Goal: Information Seeking & Learning: Learn about a topic

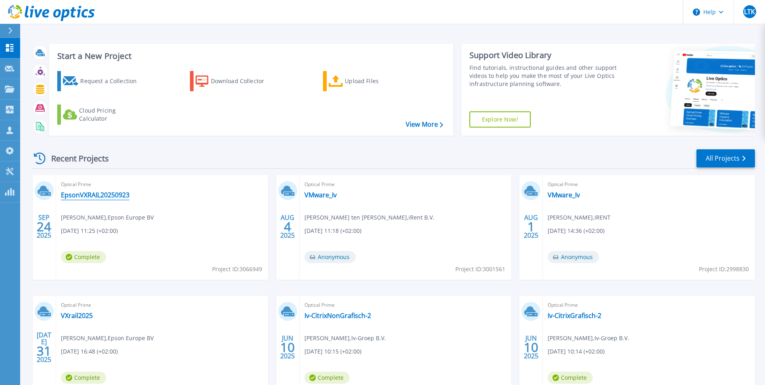
click at [98, 194] on link "EpsonVXRAIL20250923" at bounding box center [95, 195] width 69 height 8
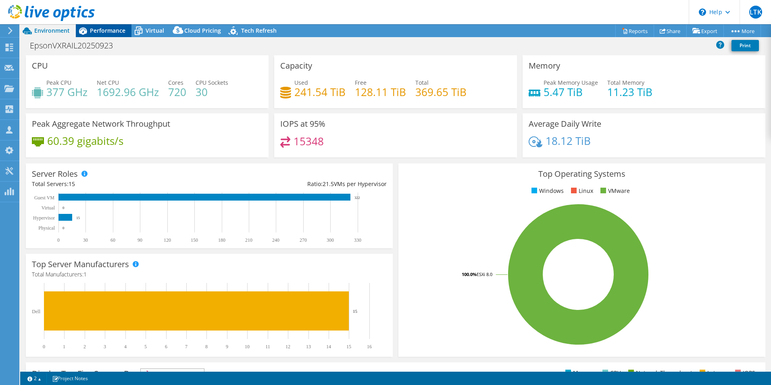
click at [110, 30] on span "Performance" at bounding box center [107, 31] width 35 height 8
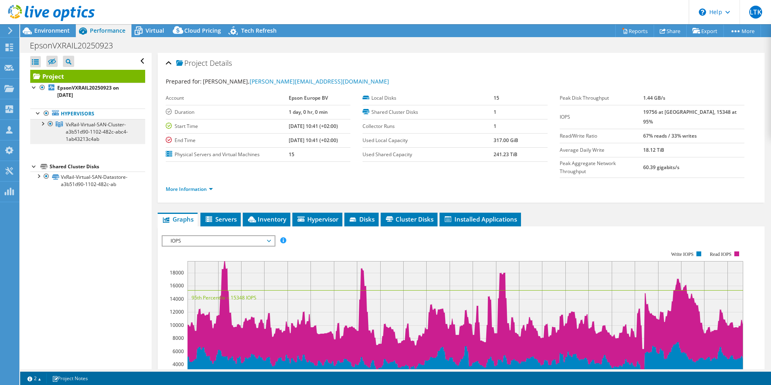
click at [87, 123] on span "VxRail-Virtual-SAN-Cluster-a3b51d90-1102-482c-abc4-1ab43213c4ab" at bounding box center [97, 131] width 62 height 21
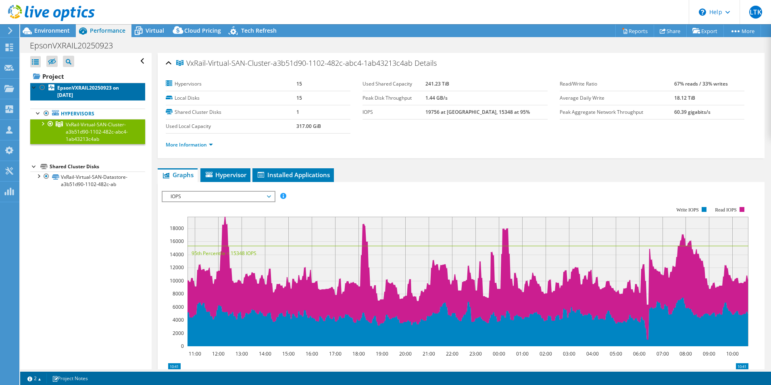
click at [79, 90] on b "EpsonVXRAIL20250923 on [DATE]" at bounding box center [88, 91] width 62 height 14
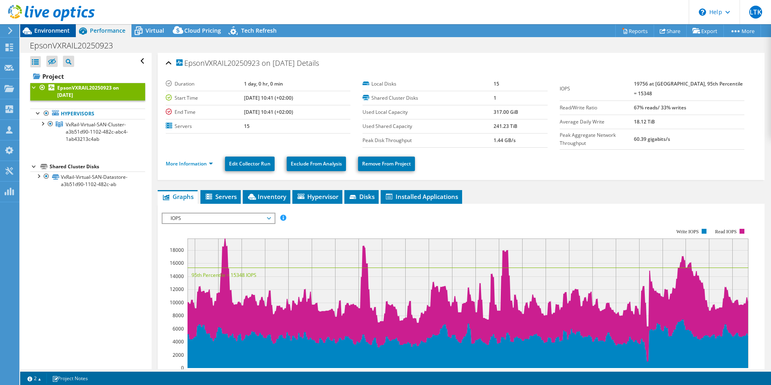
click at [61, 29] on span "Environment" at bounding box center [51, 31] width 35 height 8
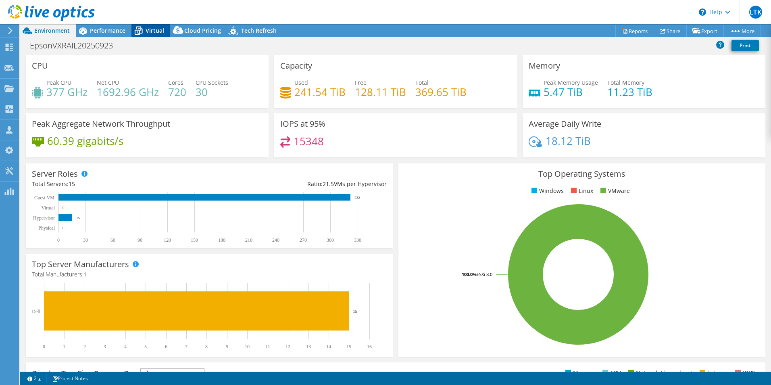
click at [143, 33] on icon at bounding box center [138, 31] width 14 height 14
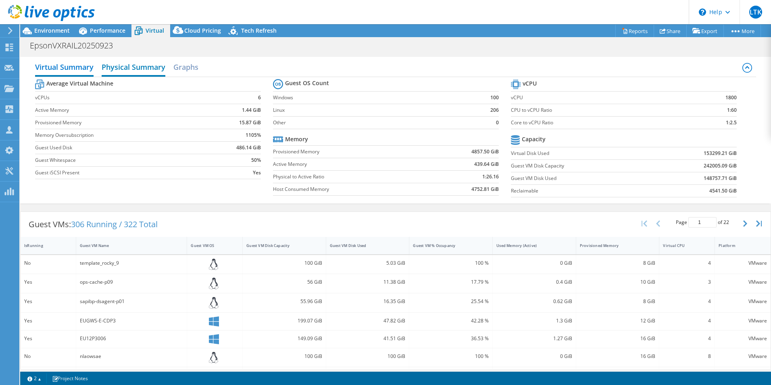
click at [137, 66] on h2 "Physical Summary" at bounding box center [134, 68] width 64 height 18
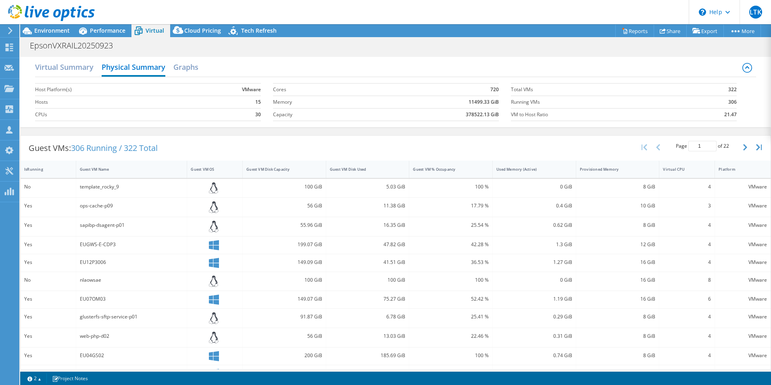
click at [204, 63] on div "Virtual Summary Physical Summary Graphs" at bounding box center [395, 68] width 721 height 18
click at [185, 71] on h2 "Graphs" at bounding box center [185, 68] width 25 height 18
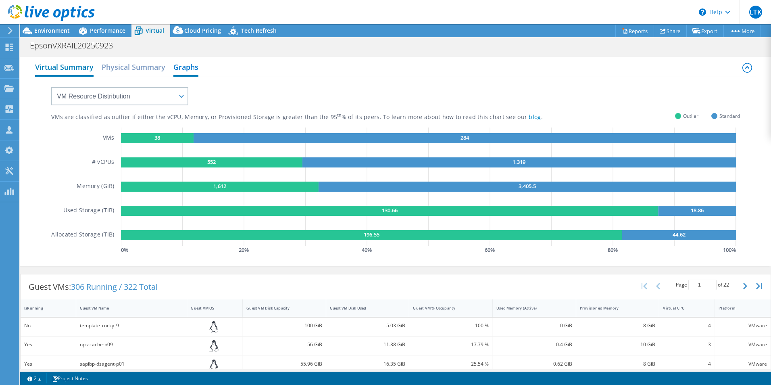
click at [74, 68] on h2 "Virtual Summary" at bounding box center [64, 68] width 58 height 18
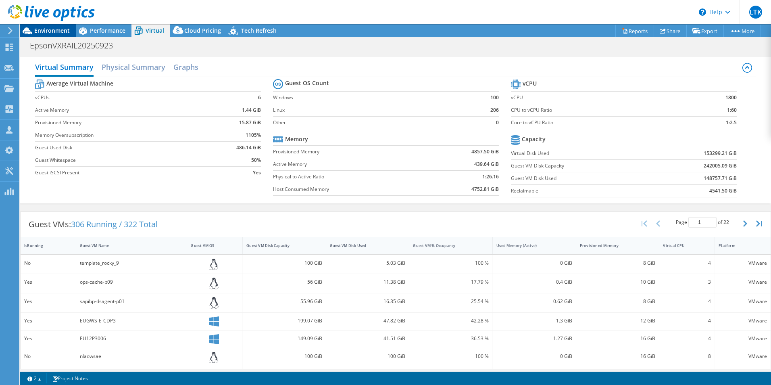
click at [64, 31] on span "Environment" at bounding box center [51, 31] width 35 height 8
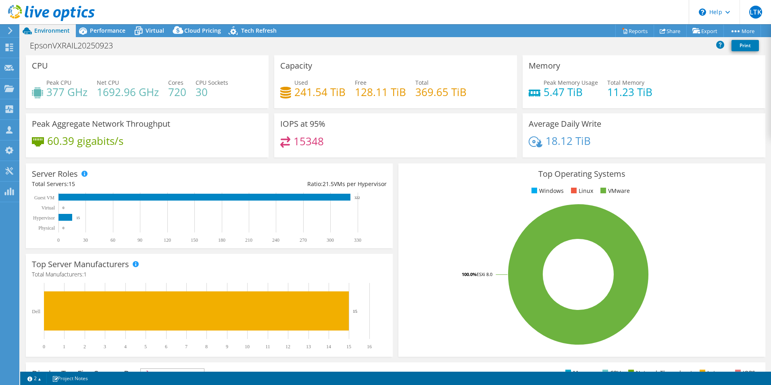
click at [40, 73] on div "CPU Peak CPU 377 GHz Net CPU 1692.96 GHz Cores 720 CPU Sockets 30" at bounding box center [147, 81] width 243 height 53
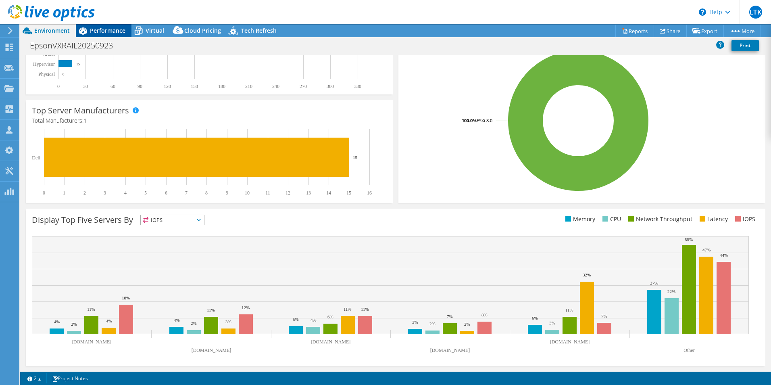
click at [96, 31] on span "Performance" at bounding box center [107, 31] width 35 height 8
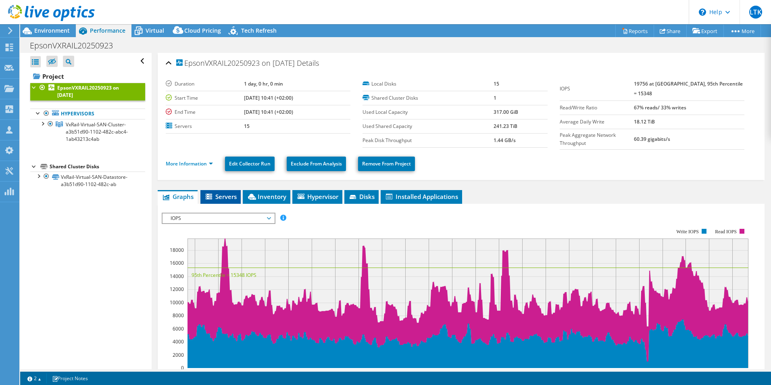
click at [213, 195] on icon at bounding box center [210, 196] width 8 height 7
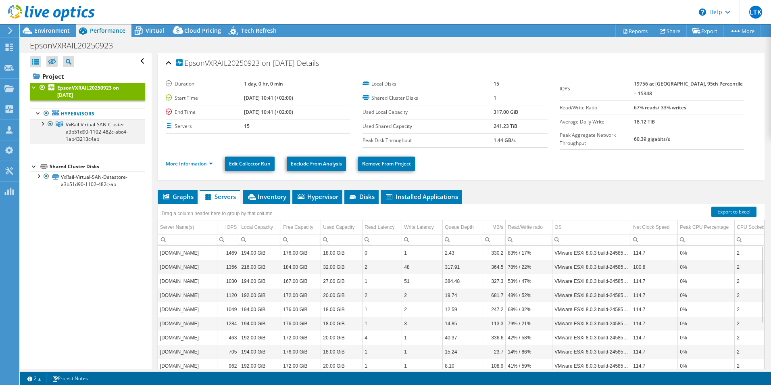
click at [42, 123] on div at bounding box center [42, 123] width 8 height 8
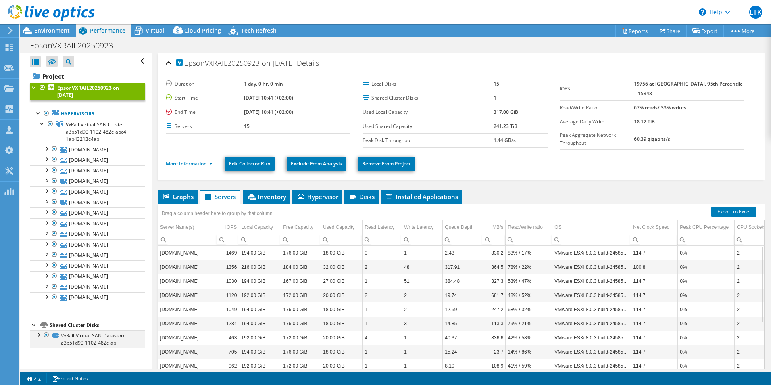
click at [43, 335] on div at bounding box center [46, 335] width 8 height 10
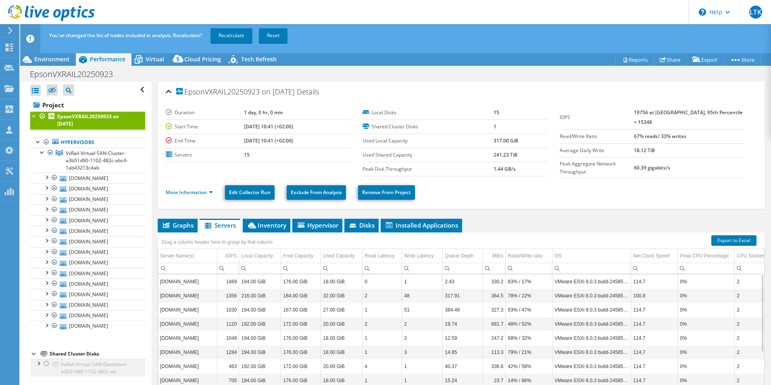
click at [37, 363] on div at bounding box center [38, 362] width 8 height 8
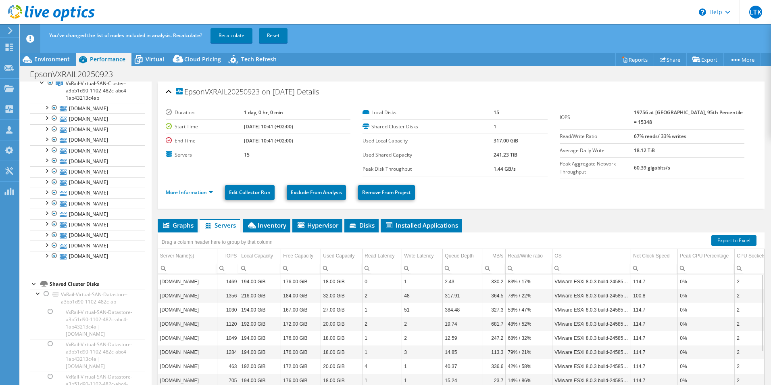
scroll to position [161, 0]
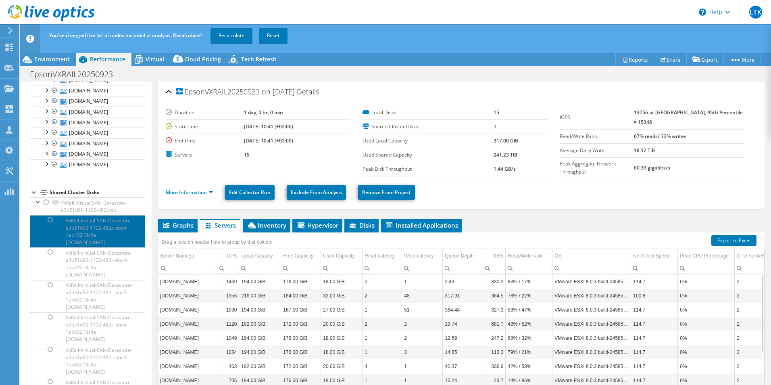
click at [89, 225] on link "VxRail-Virtual-SAN-Datastore-a3b51d90-1102-482c-abc4-1ab43213c4a | [DOMAIN_NAME]" at bounding box center [87, 231] width 115 height 32
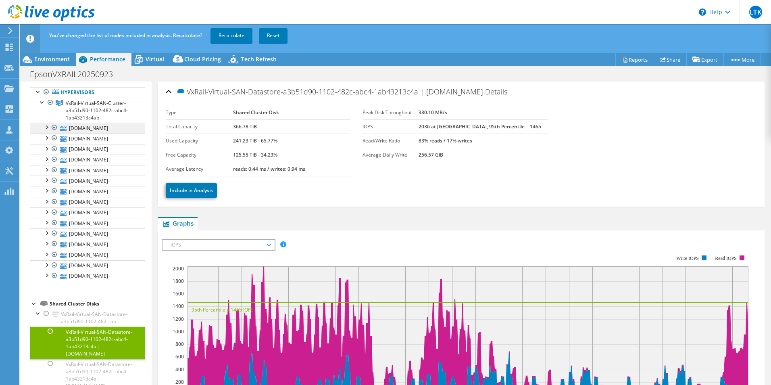
scroll to position [40, 0]
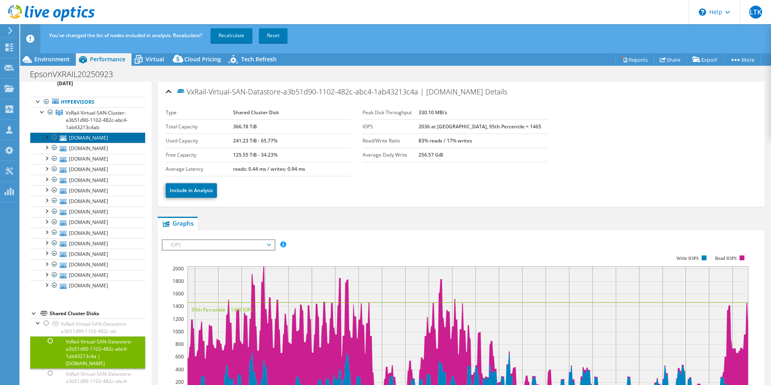
click at [96, 142] on link "[DOMAIN_NAME]" at bounding box center [87, 137] width 115 height 10
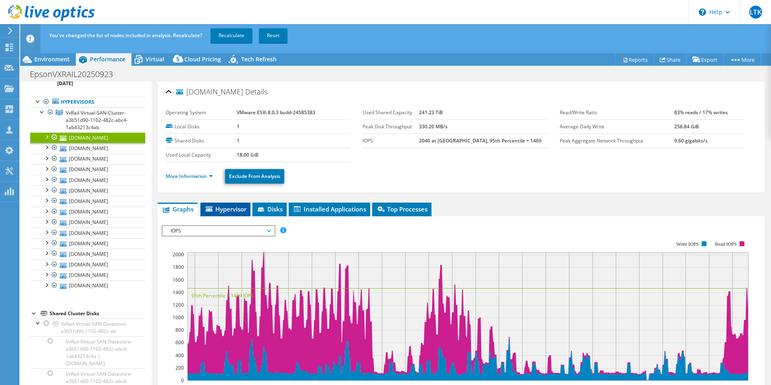
click at [228, 208] on span "Hypervisor" at bounding box center [225, 209] width 42 height 8
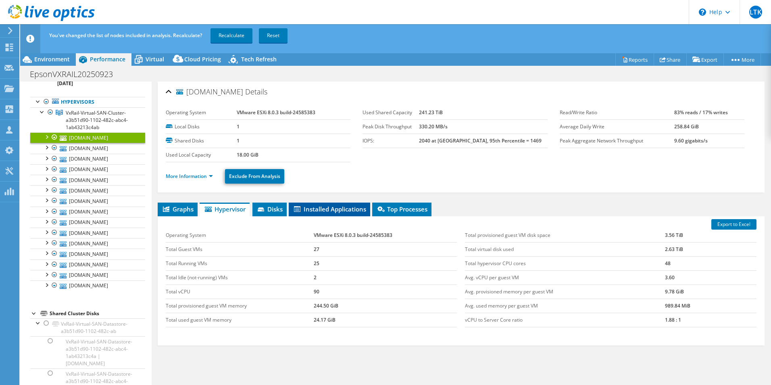
click at [337, 208] on span "Installed Applications" at bounding box center [329, 209] width 73 height 8
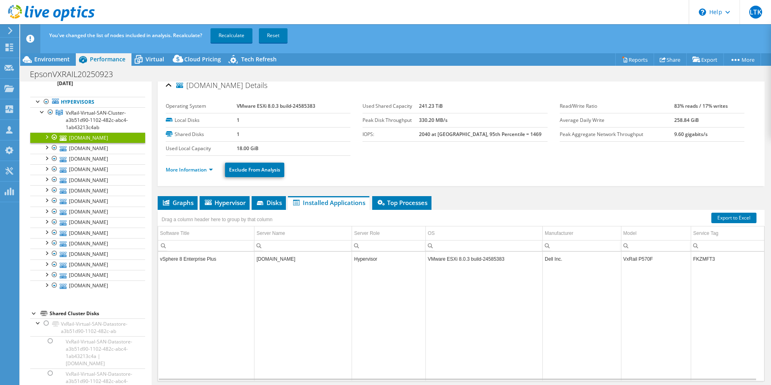
scroll to position [0, 0]
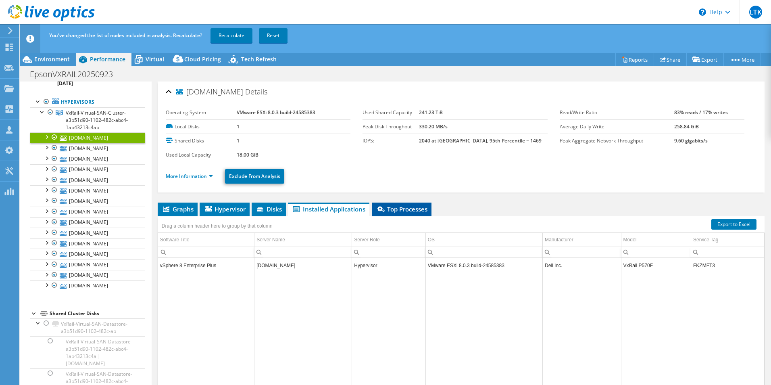
click at [421, 210] on span "Top Processes" at bounding box center [401, 209] width 51 height 8
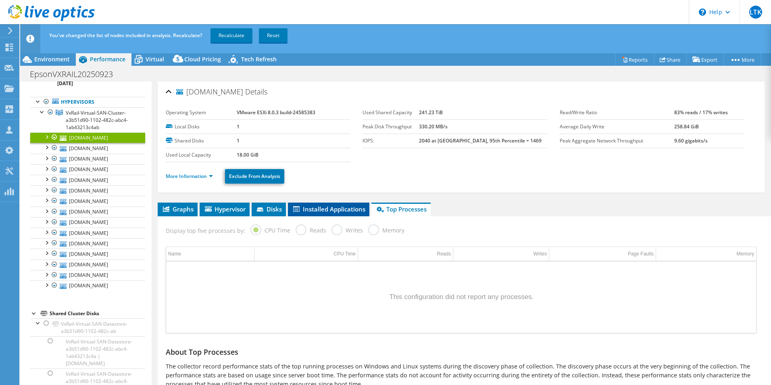
click at [324, 206] on span "Installed Applications" at bounding box center [328, 209] width 73 height 8
